Goal: Information Seeking & Learning: Check status

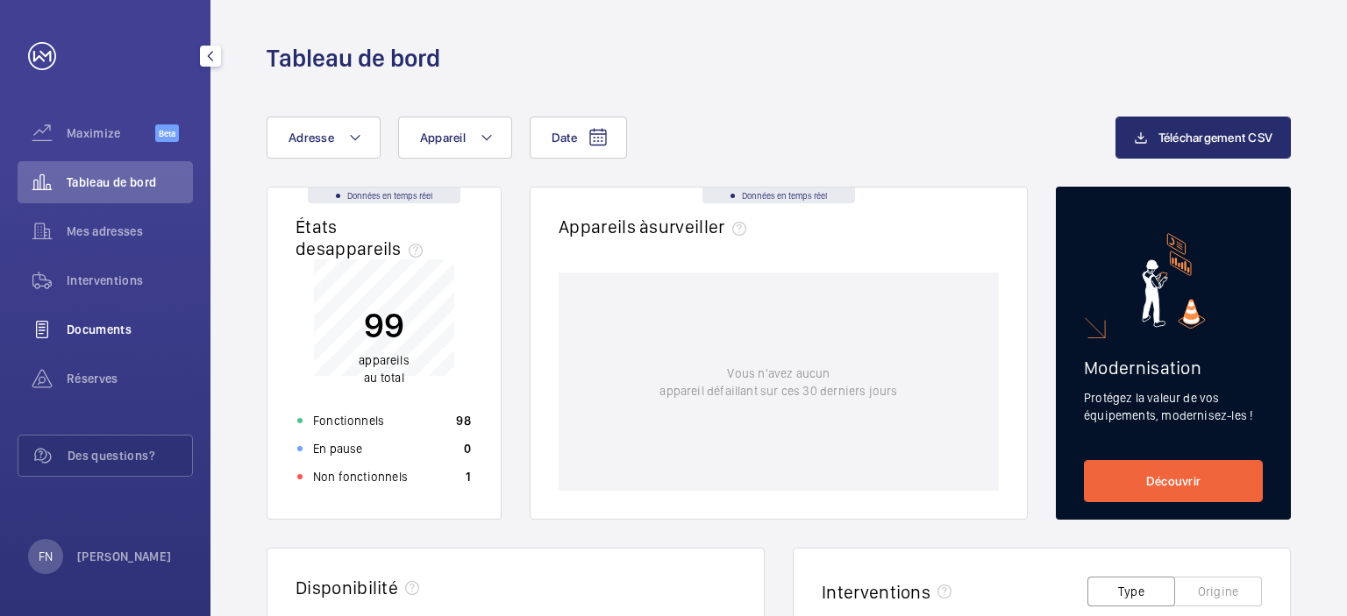
drag, startPoint x: 96, startPoint y: 324, endPoint x: 100, endPoint y: 314, distance: 11.1
click at [96, 324] on span "Documents" at bounding box center [130, 330] width 126 height 18
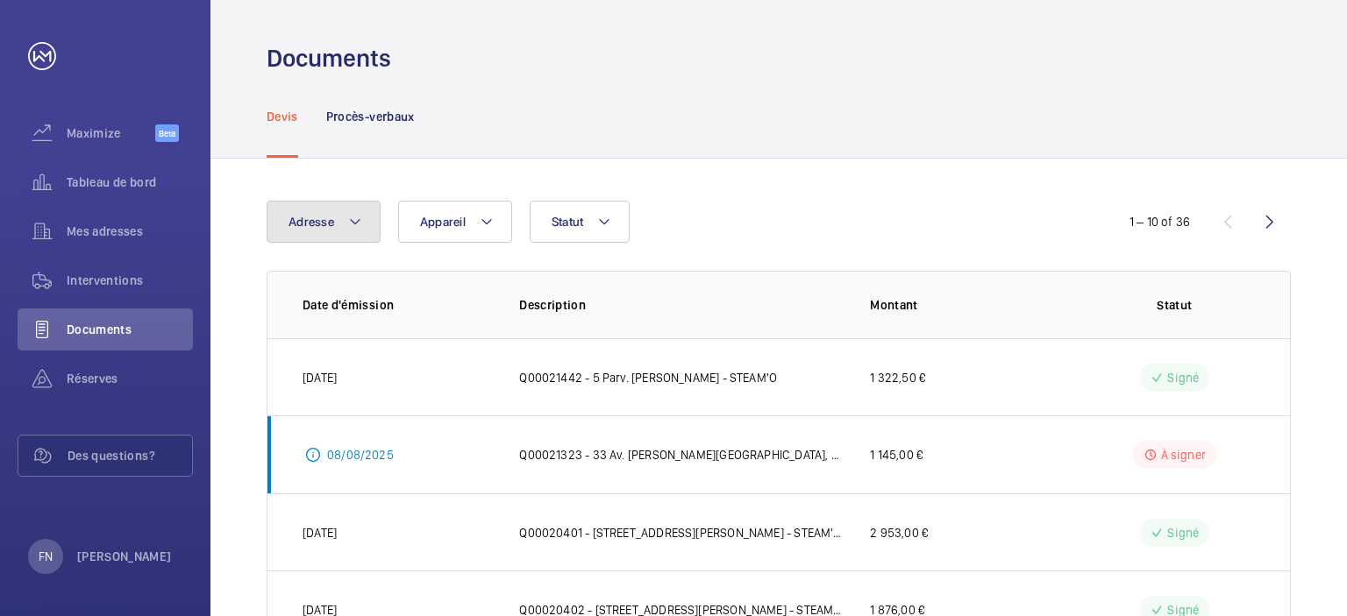
click at [364, 224] on button "Adresse" at bounding box center [324, 222] width 114 height 42
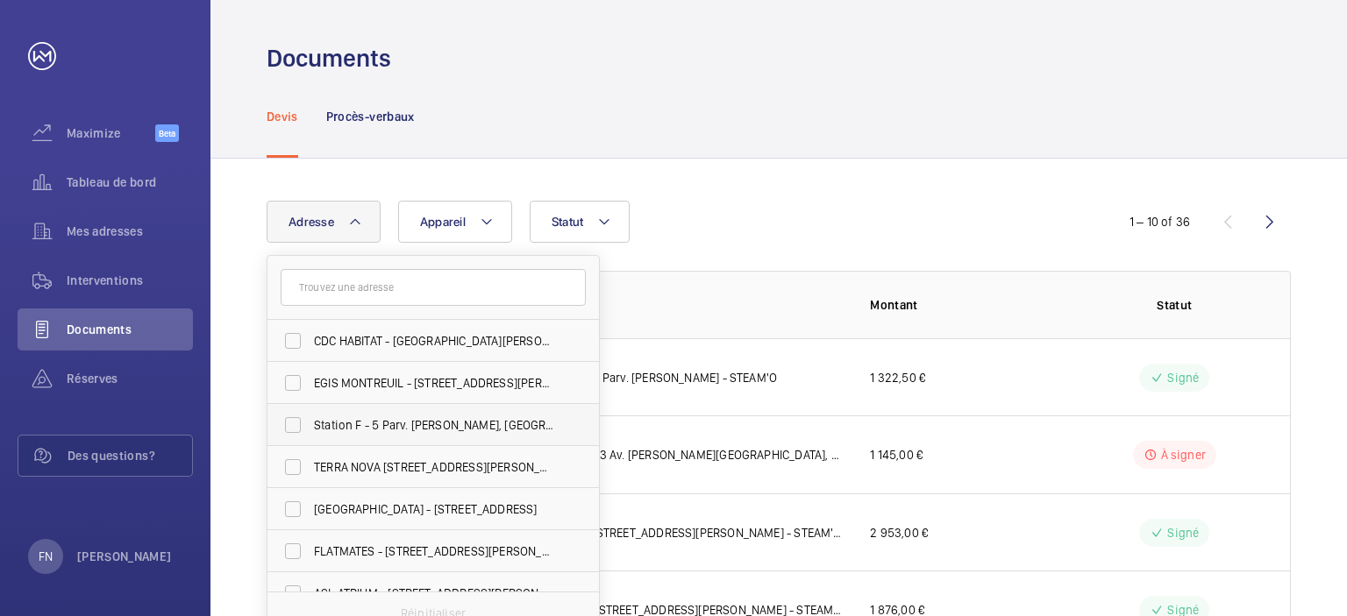
click at [356, 436] on label "Station F - 5 Parv. [PERSON_NAME], [GEOGRAPHIC_DATA] 75013" at bounding box center [419, 425] width 305 height 42
click at [310, 436] on input "Station F - 5 Parv. [PERSON_NAME], [GEOGRAPHIC_DATA] 75013" at bounding box center [292, 425] width 35 height 35
checkbox input "true"
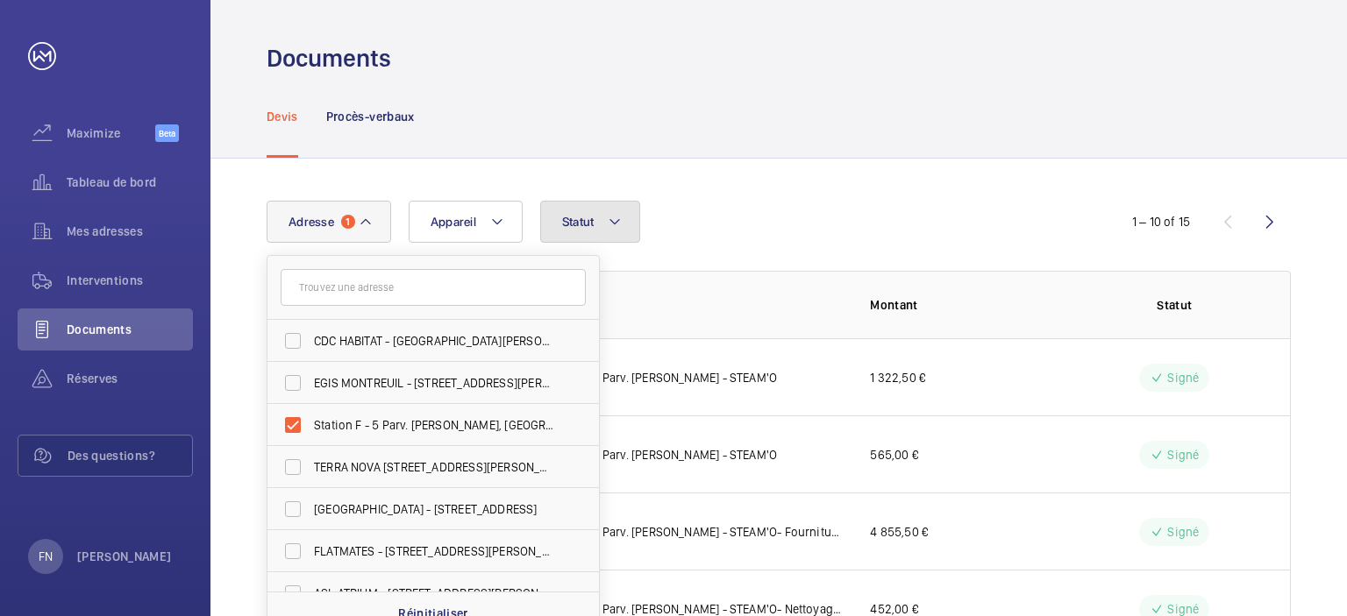
click at [595, 224] on button "Statut" at bounding box center [590, 222] width 101 height 42
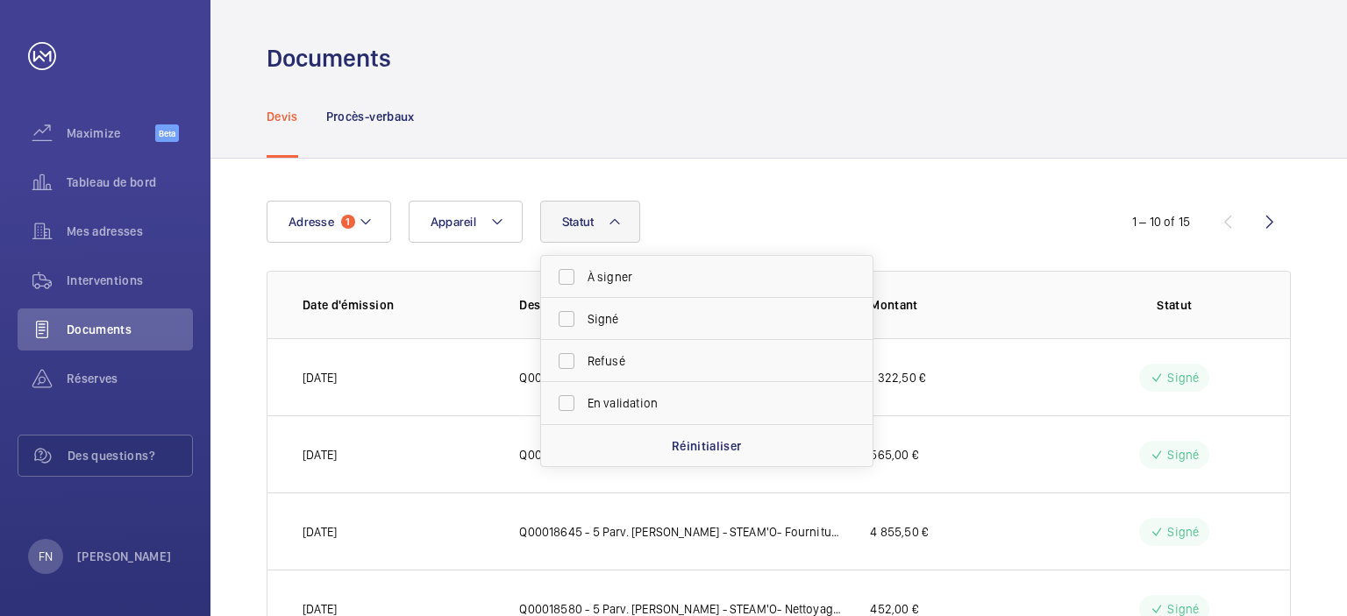
click at [595, 224] on button "Statut" at bounding box center [590, 222] width 101 height 42
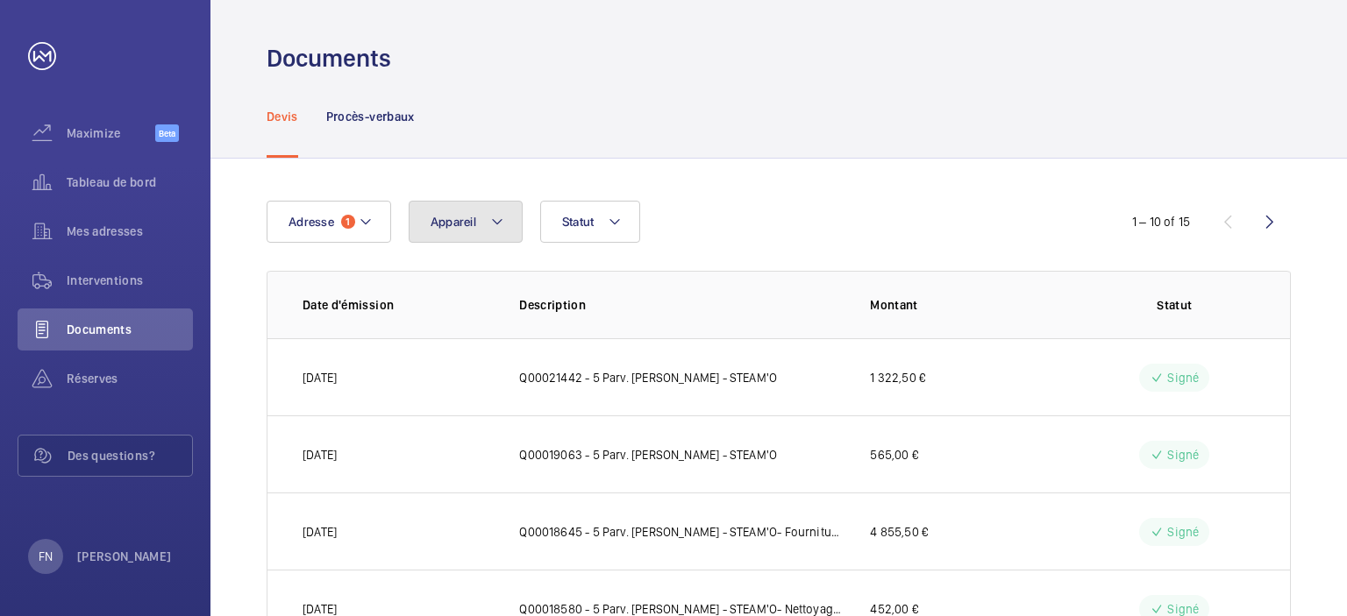
click at [502, 223] on mat-icon at bounding box center [497, 221] width 14 height 21
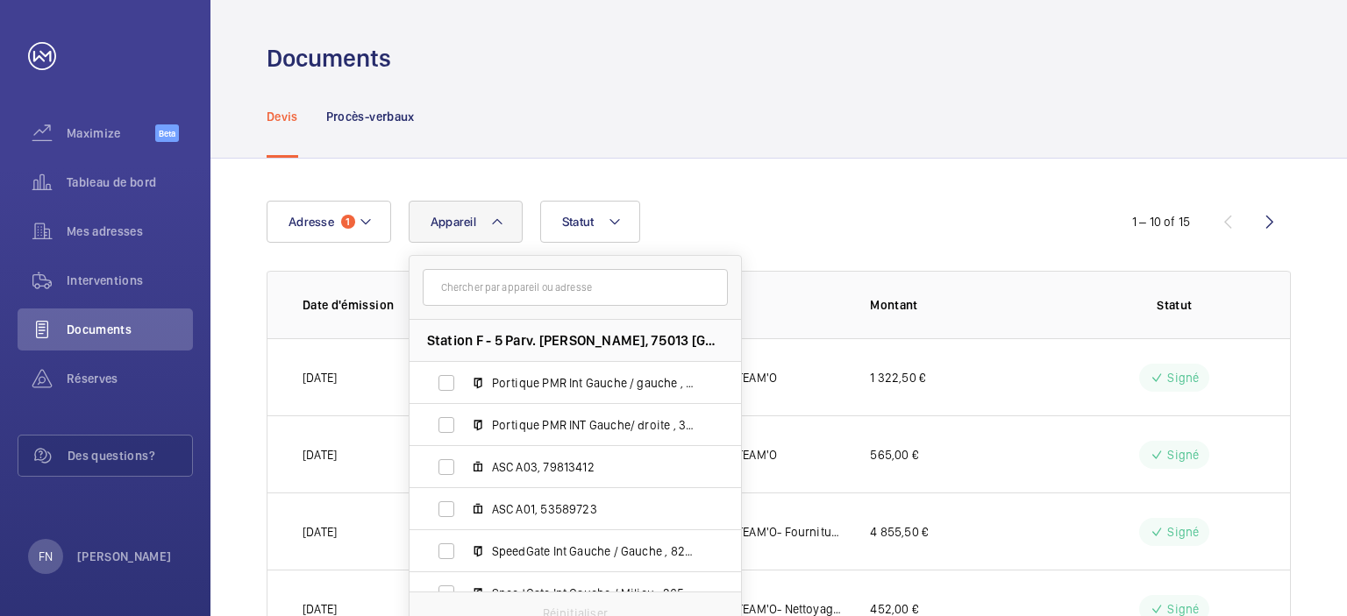
click at [502, 223] on button "Appareil" at bounding box center [466, 222] width 114 height 42
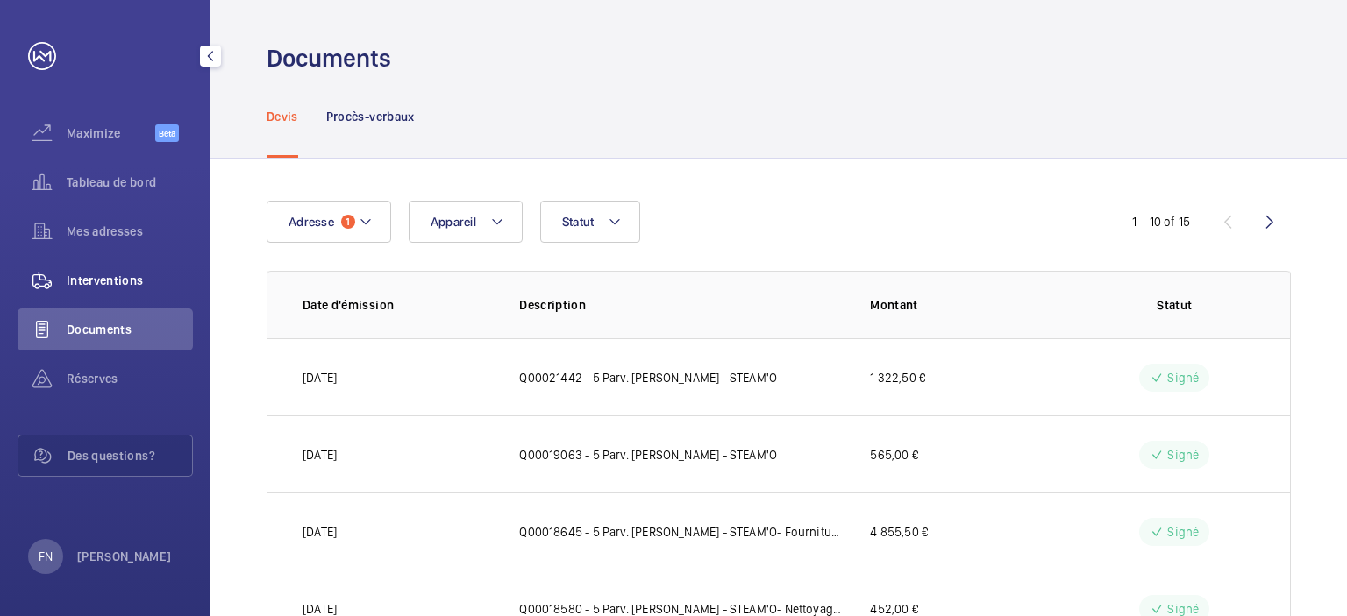
click at [118, 280] on span "Interventions" at bounding box center [130, 281] width 126 height 18
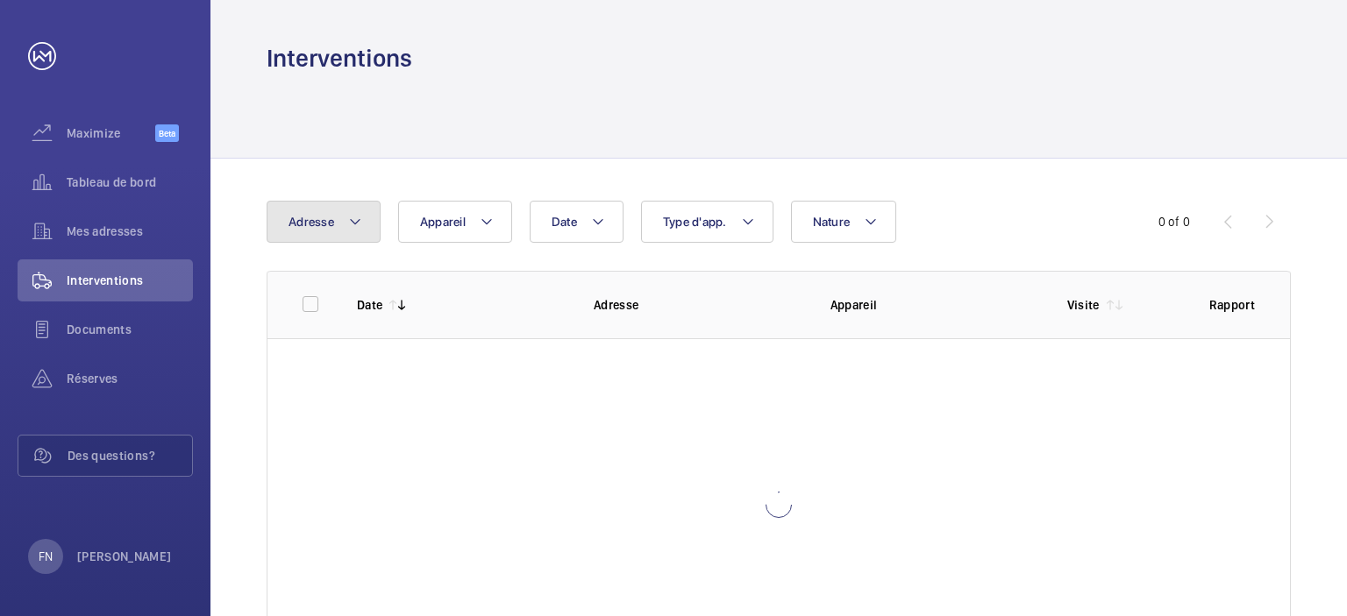
click at [323, 210] on button "Adresse" at bounding box center [324, 222] width 114 height 42
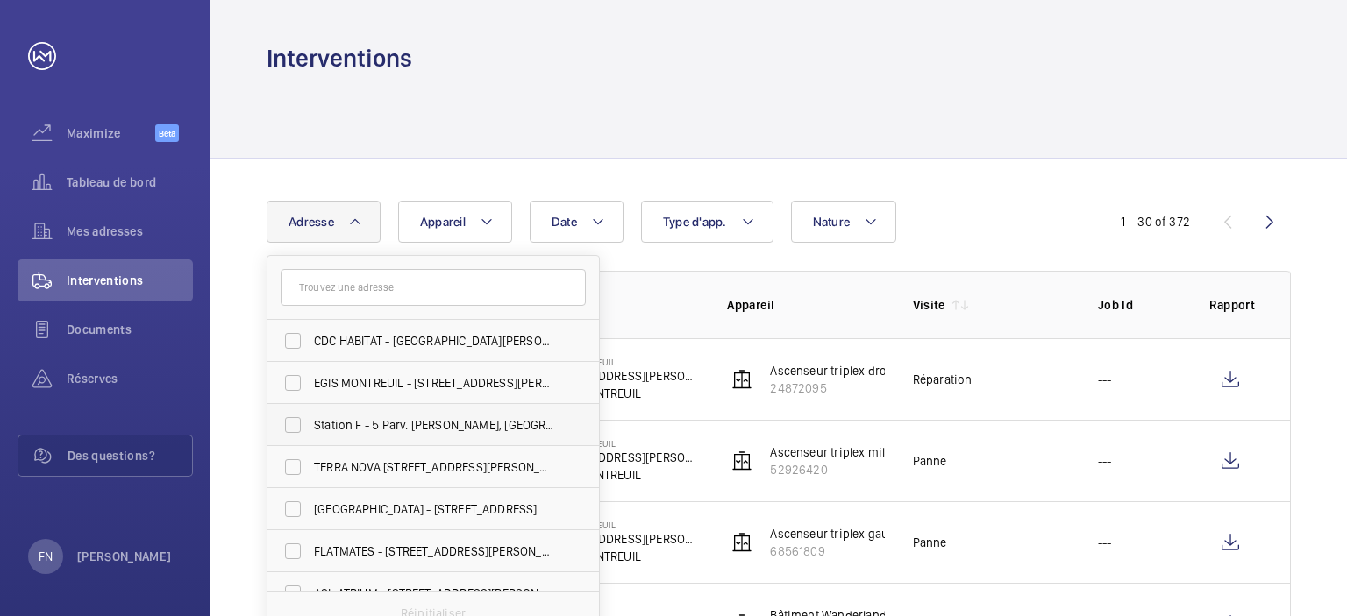
click at [366, 421] on span "Station F - 5 Parv. [PERSON_NAME], [GEOGRAPHIC_DATA] 75013" at bounding box center [434, 426] width 241 height 18
click at [310, 421] on input "Station F - 5 Parv. [PERSON_NAME], [GEOGRAPHIC_DATA] 75013" at bounding box center [292, 425] width 35 height 35
checkbox input "true"
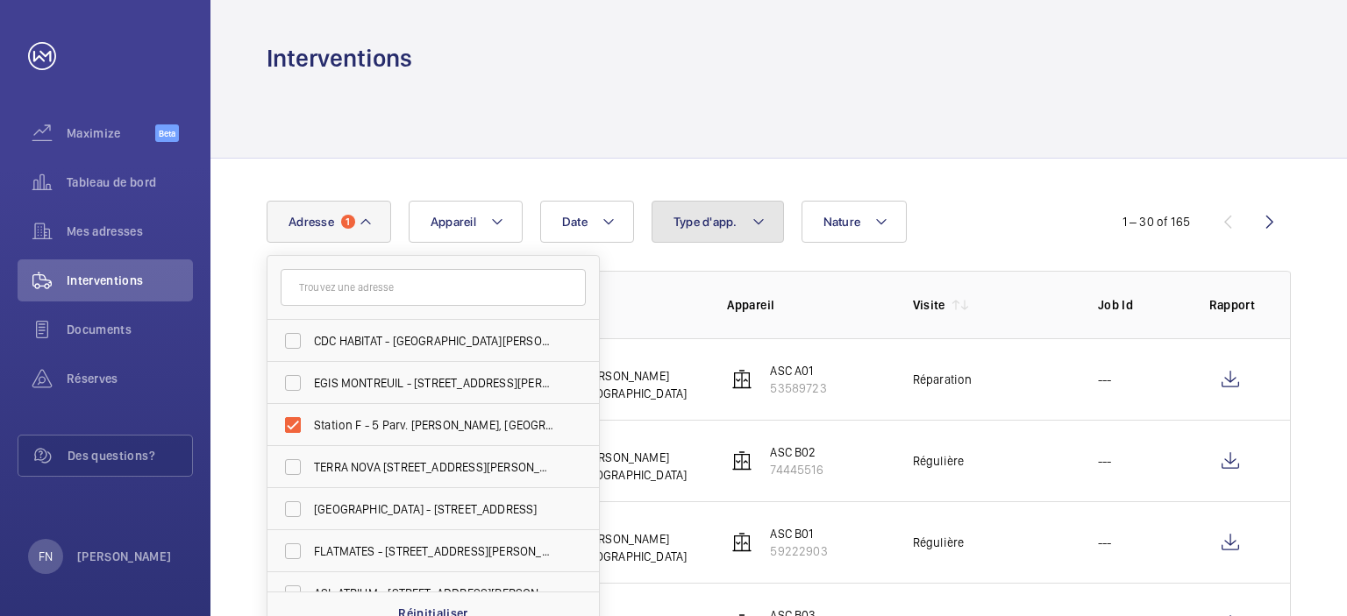
click at [744, 218] on button "Type d'app." at bounding box center [717, 222] width 132 height 42
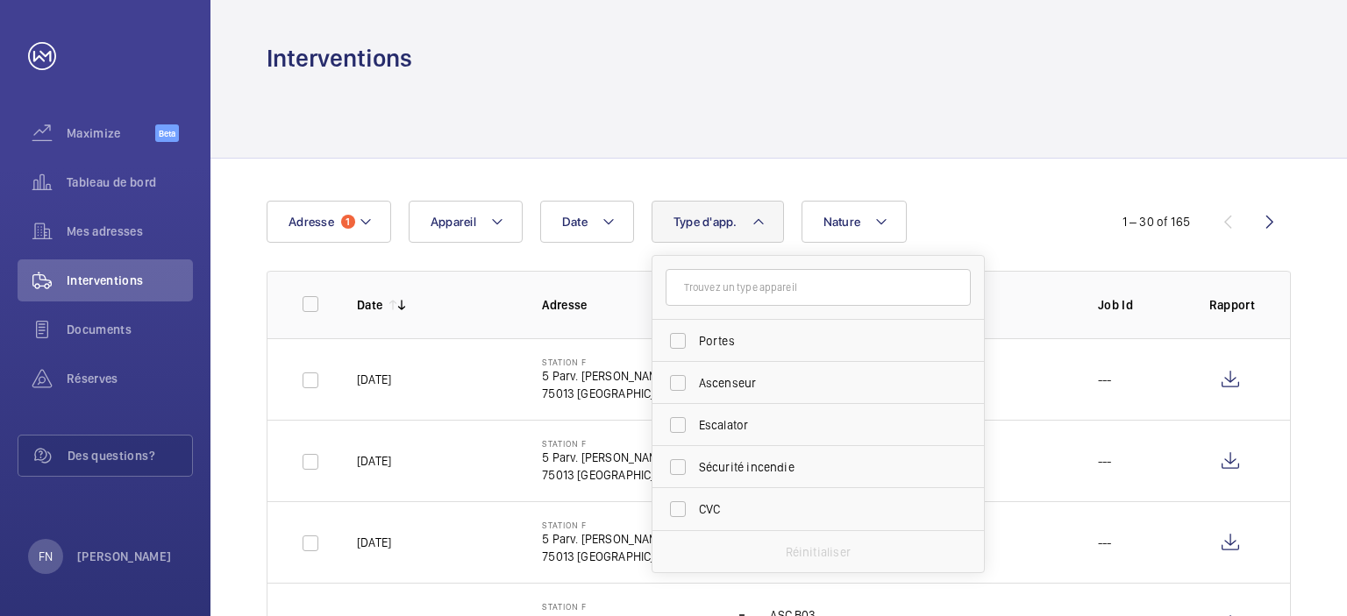
click at [981, 206] on div "Date Adresse 1 Appareil Type d'app. Portes Ascenseur Escalator Sécurité incendi…" at bounding box center [674, 222] width 814 height 42
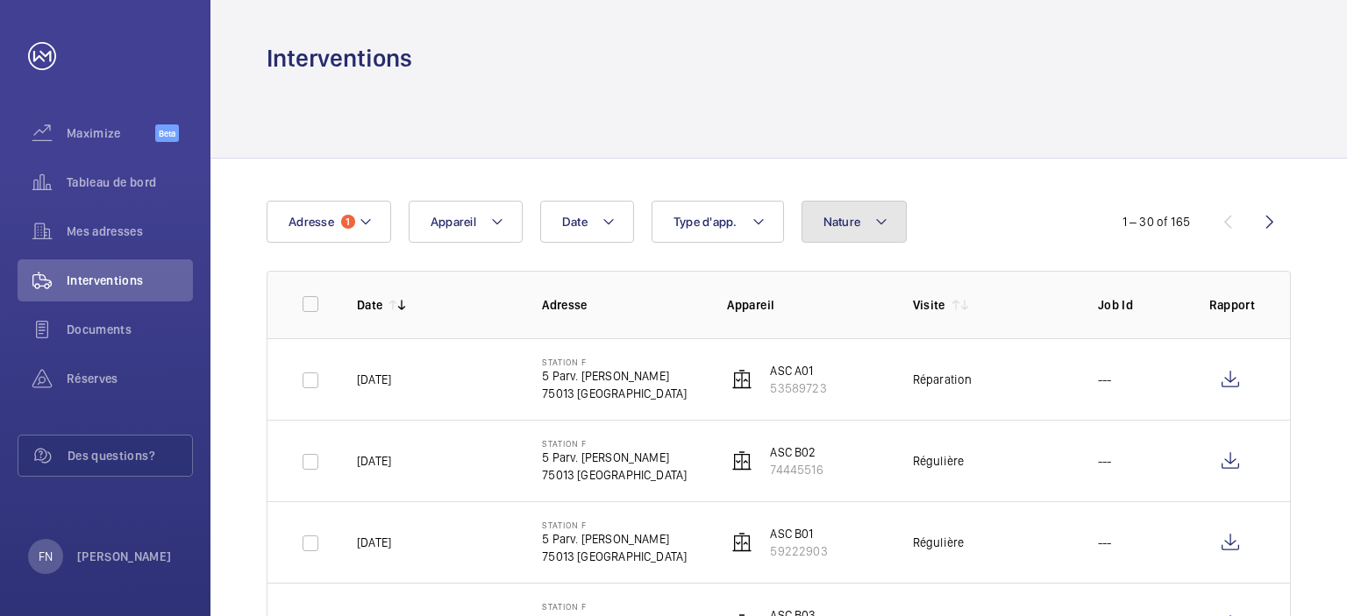
click at [866, 210] on button "Nature" at bounding box center [854, 222] width 106 height 42
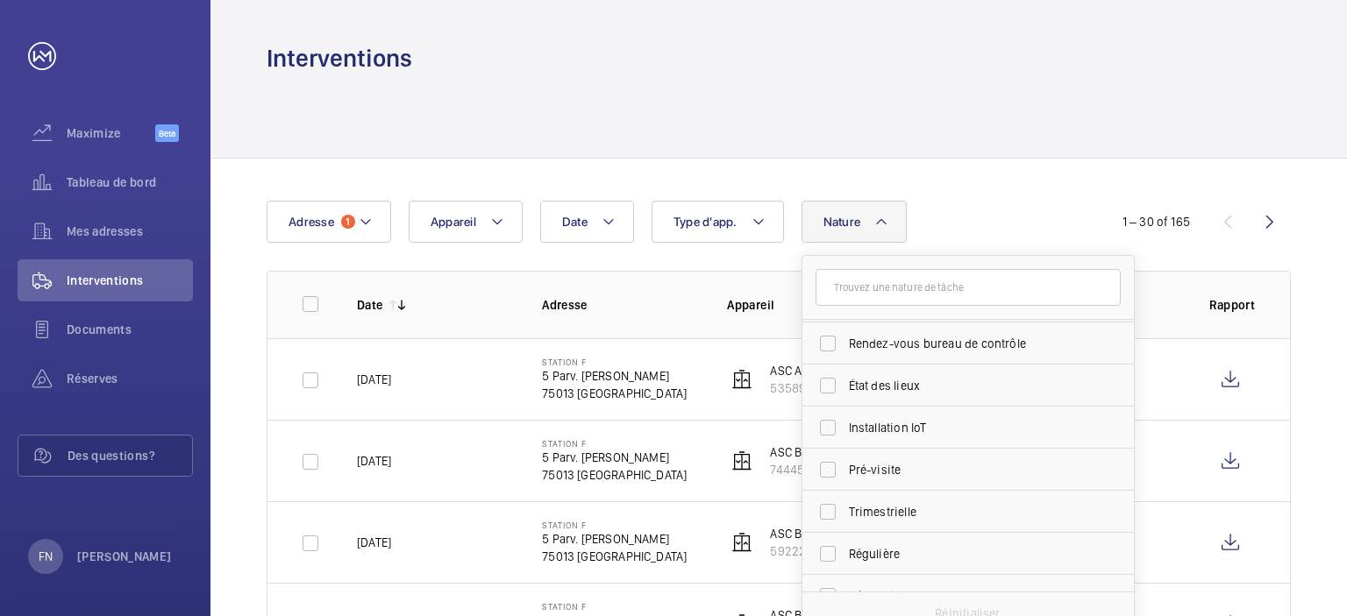
scroll to position [263, 0]
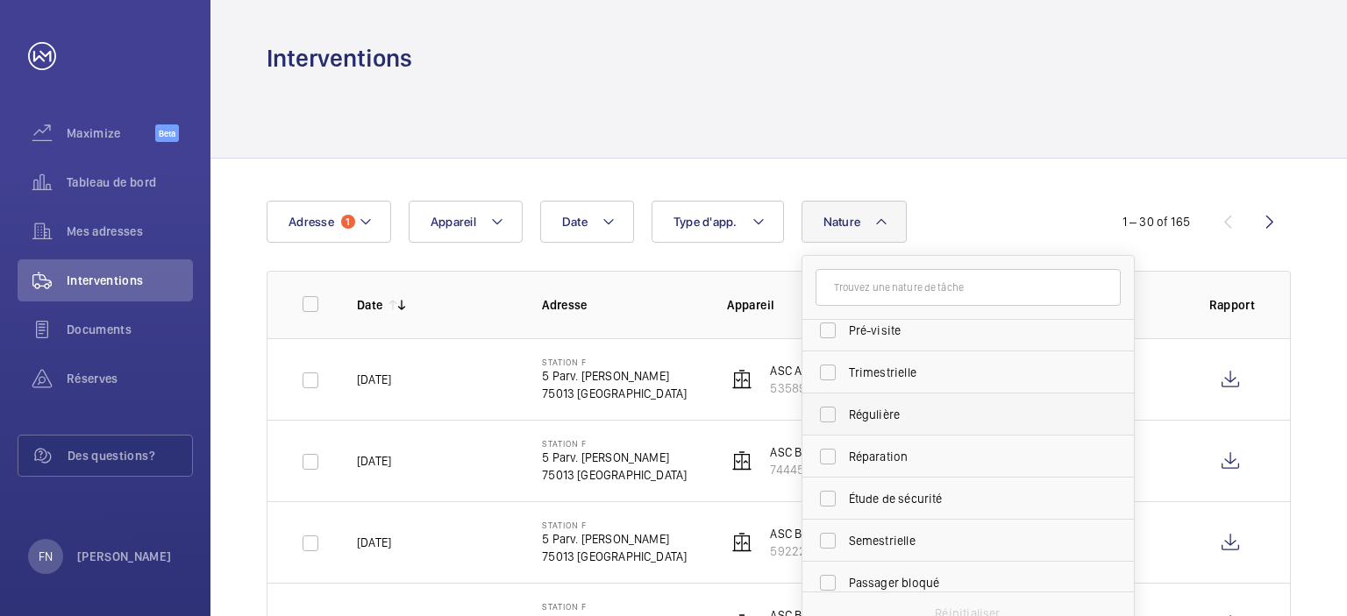
click at [880, 417] on span "Régulière" at bounding box center [969, 415] width 241 height 18
click at [845, 417] on input "Régulière" at bounding box center [827, 414] width 35 height 35
checkbox input "true"
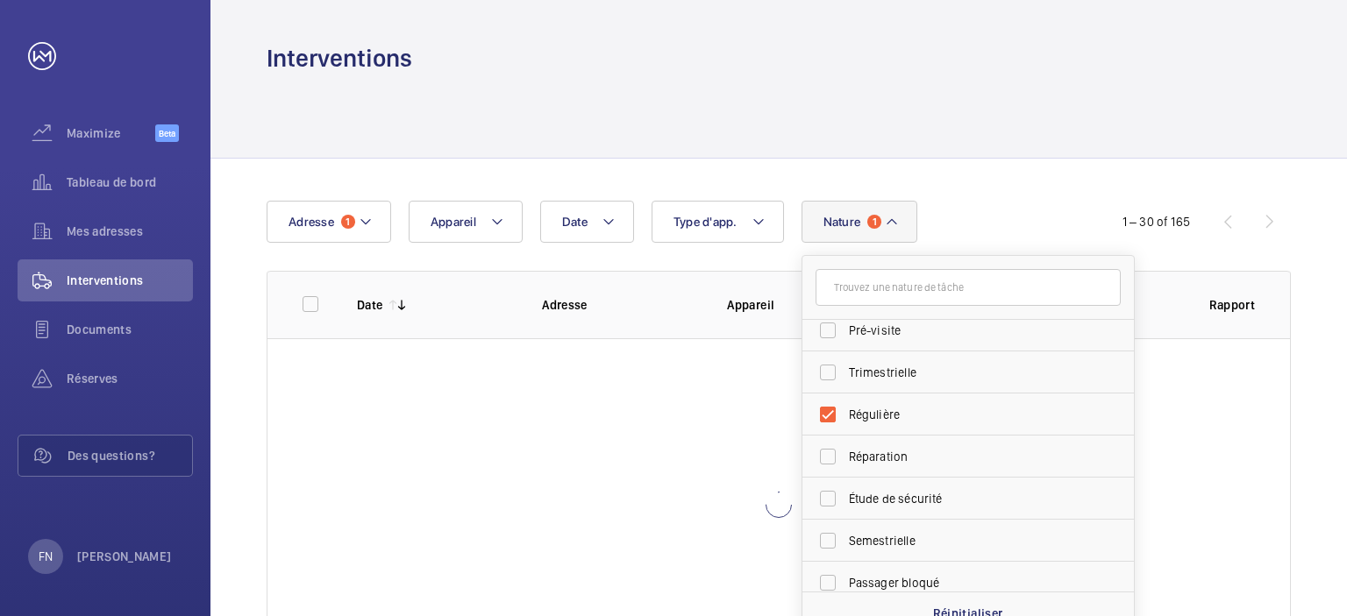
click at [996, 225] on div "Date Adresse 1 Appareil Type d'app. Nature 1 [PERSON_NAME] Rendez-vous client R…" at bounding box center [674, 222] width 814 height 42
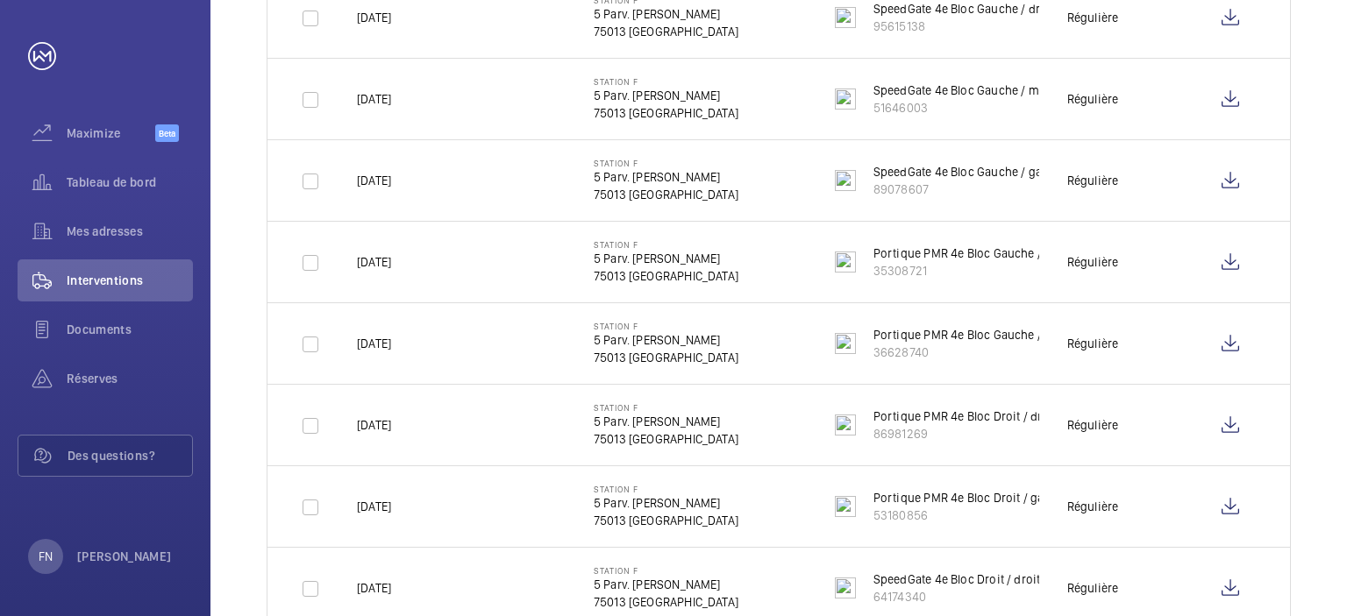
scroll to position [1228, 0]
